Goal: Navigation & Orientation: Find specific page/section

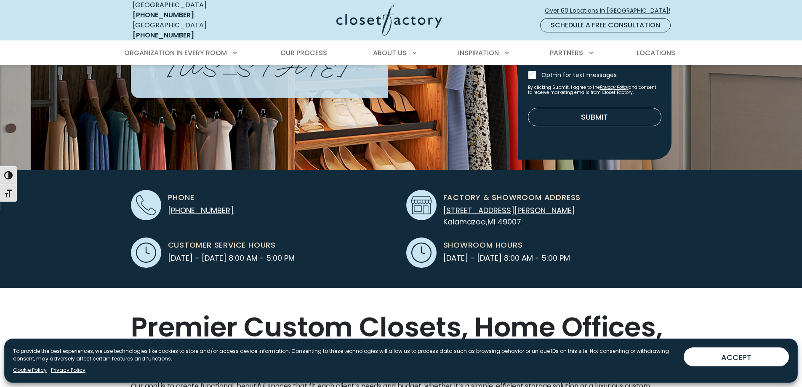
scroll to position [126, 0]
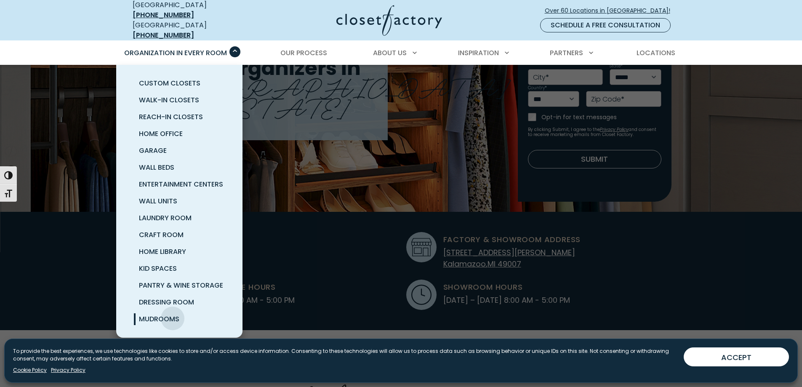
click at [173, 314] on span "Mudrooms" at bounding box center [159, 319] width 40 height 10
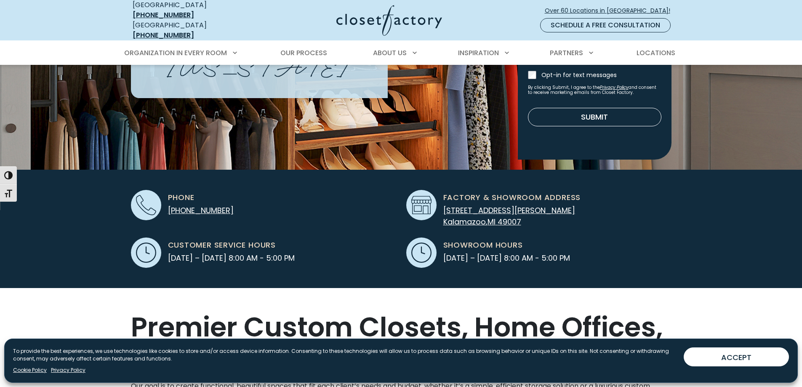
scroll to position [0, 0]
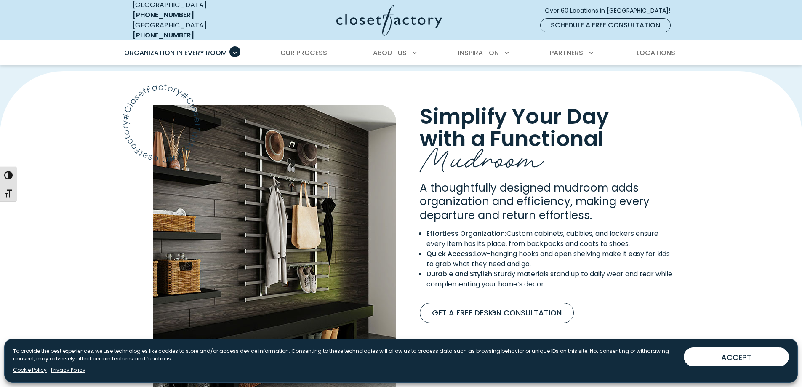
scroll to position [673, 0]
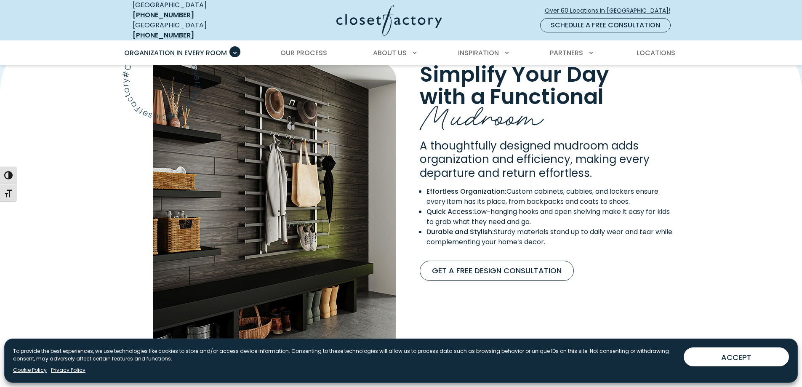
drag, startPoint x: 92, startPoint y: 203, endPoint x: 94, endPoint y: 196, distance: 7.1
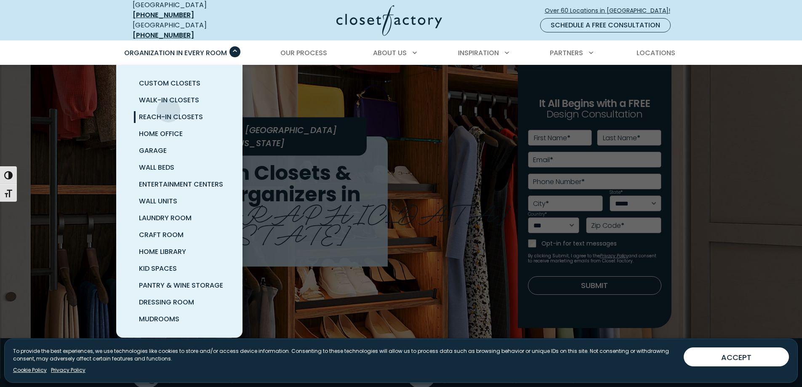
click at [171, 112] on span "Reach-In Closets" at bounding box center [171, 117] width 64 height 10
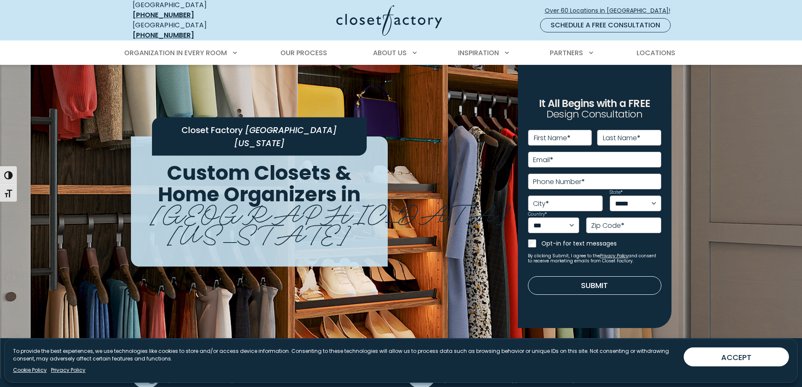
drag, startPoint x: 77, startPoint y: 249, endPoint x: 81, endPoint y: 246, distance: 4.8
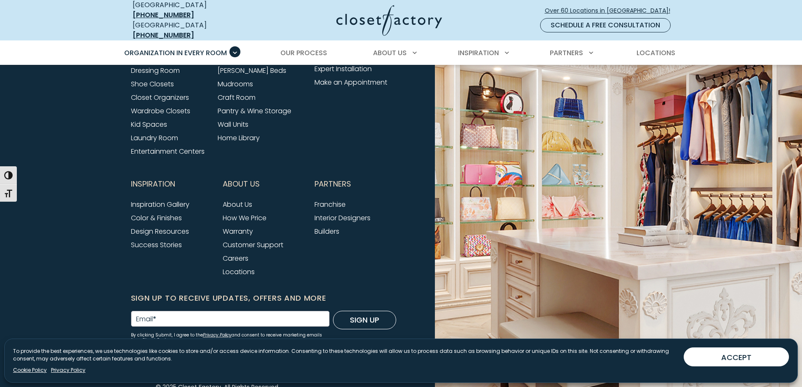
scroll to position [2888, 0]
